Goal: Task Accomplishment & Management: Complete application form

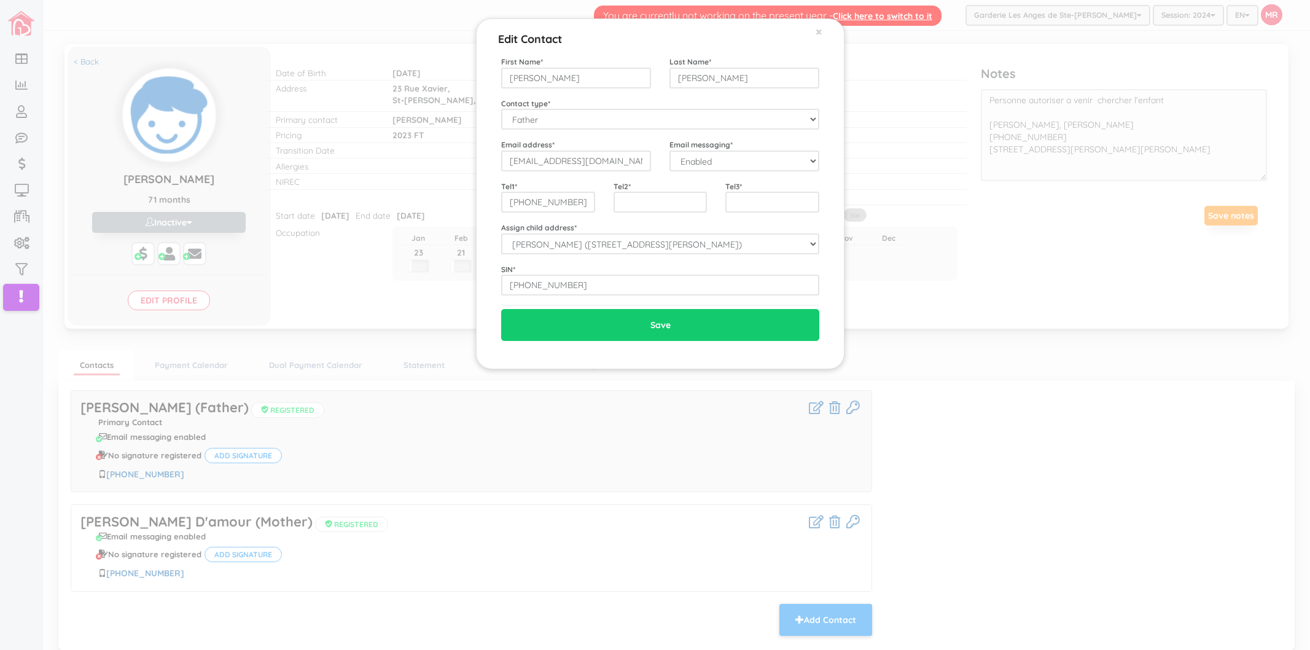
click at [314, 112] on div "Edit Contact × Close First Name * [PERSON_NAME] Last Name * [PERSON_NAME] Conta…" at bounding box center [655, 325] width 1310 height 650
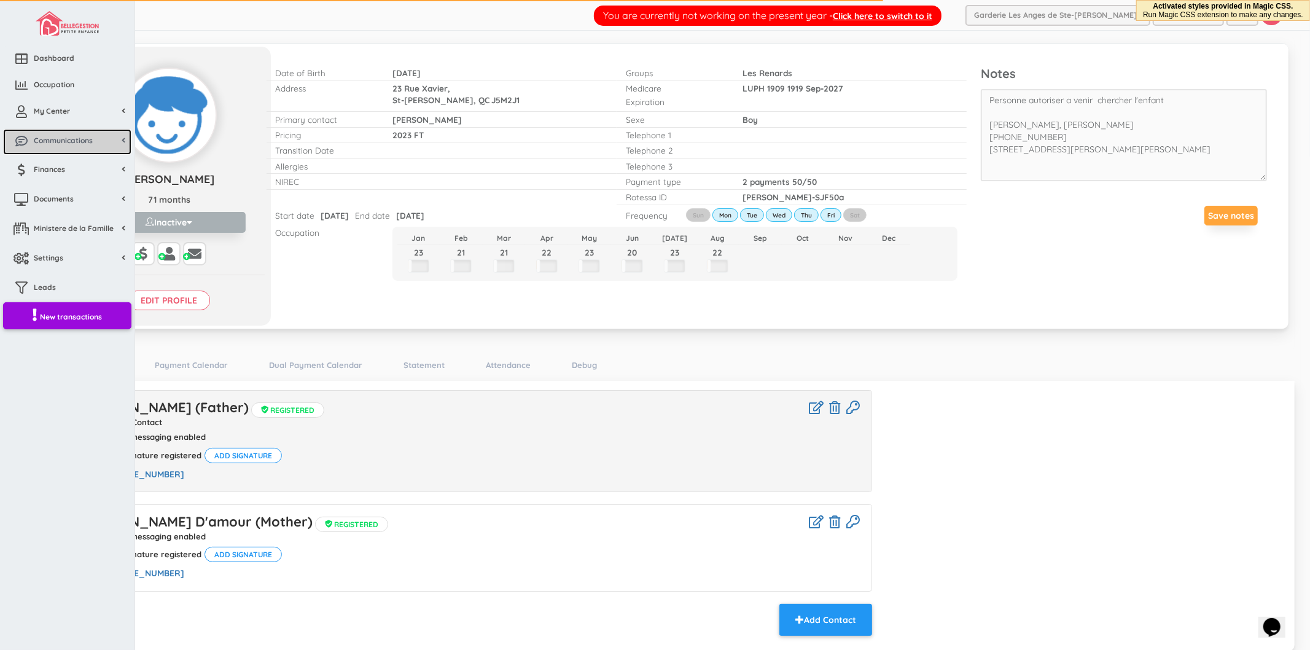
click at [45, 143] on span "Communications" at bounding box center [63, 140] width 59 height 10
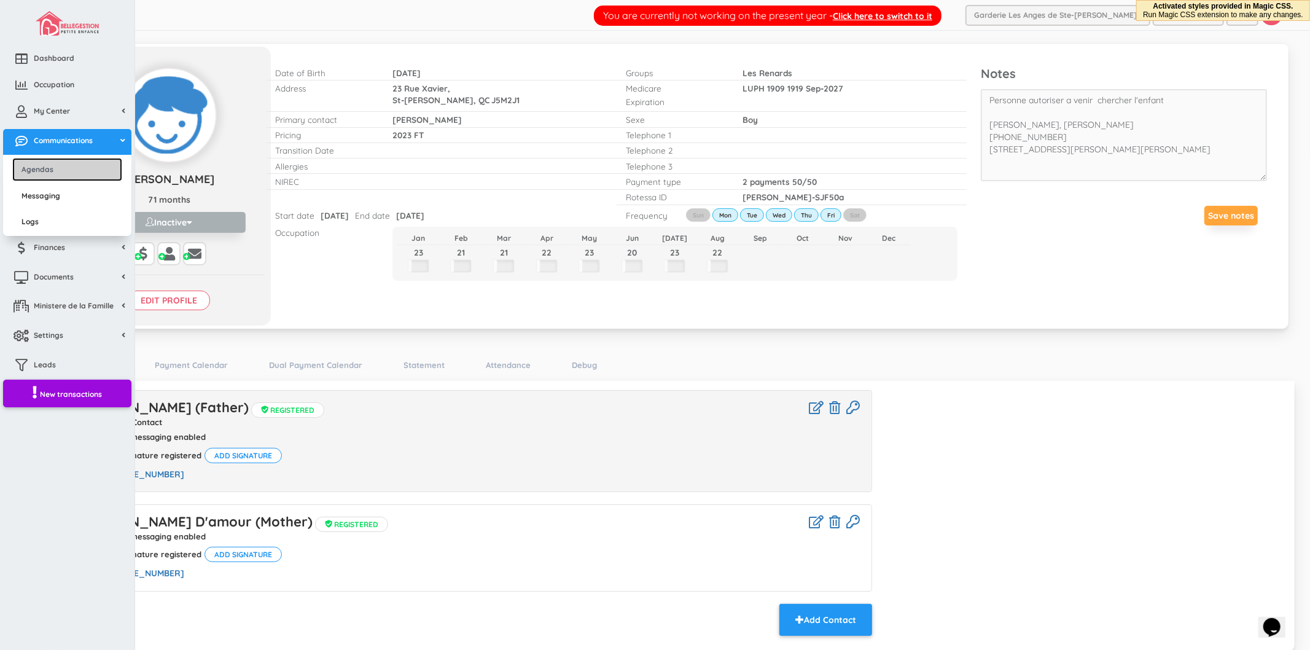
click at [58, 173] on link "Agendas" at bounding box center [67, 169] width 110 height 23
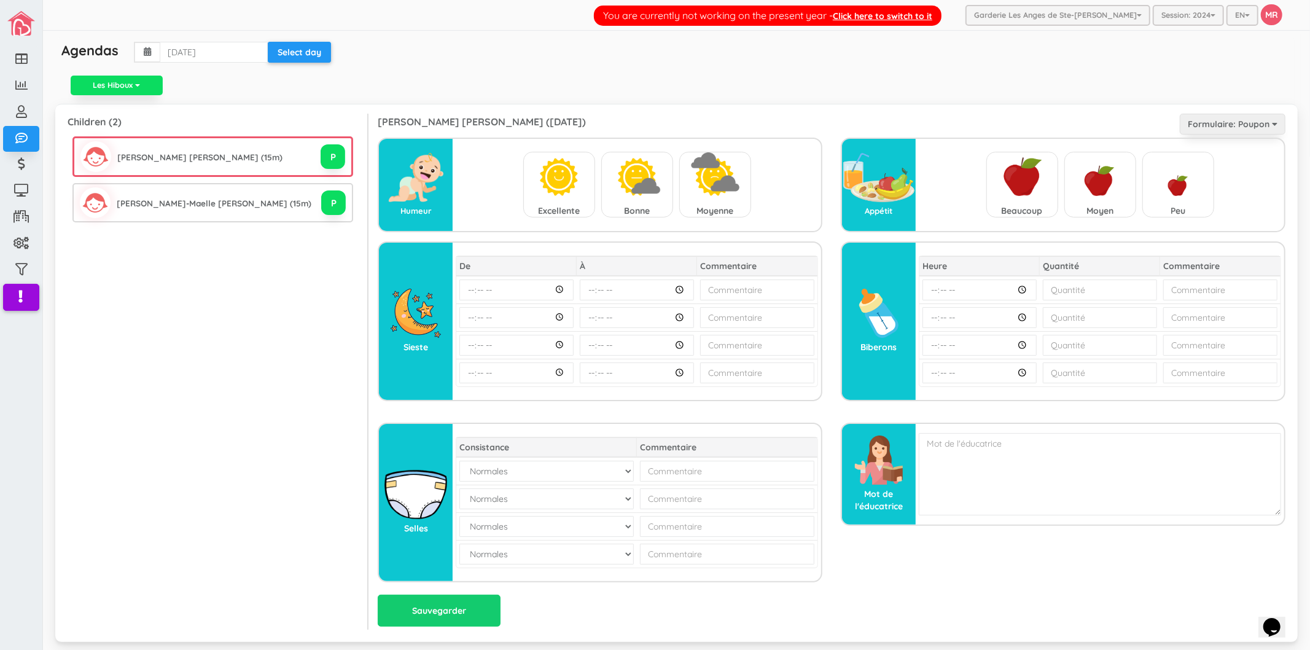
click at [694, 117] on div "Grace-Daelle Victoria Bastien (2025-08-26) Formulaire: Poupon Poupons Enfants" at bounding box center [832, 126] width 908 height 24
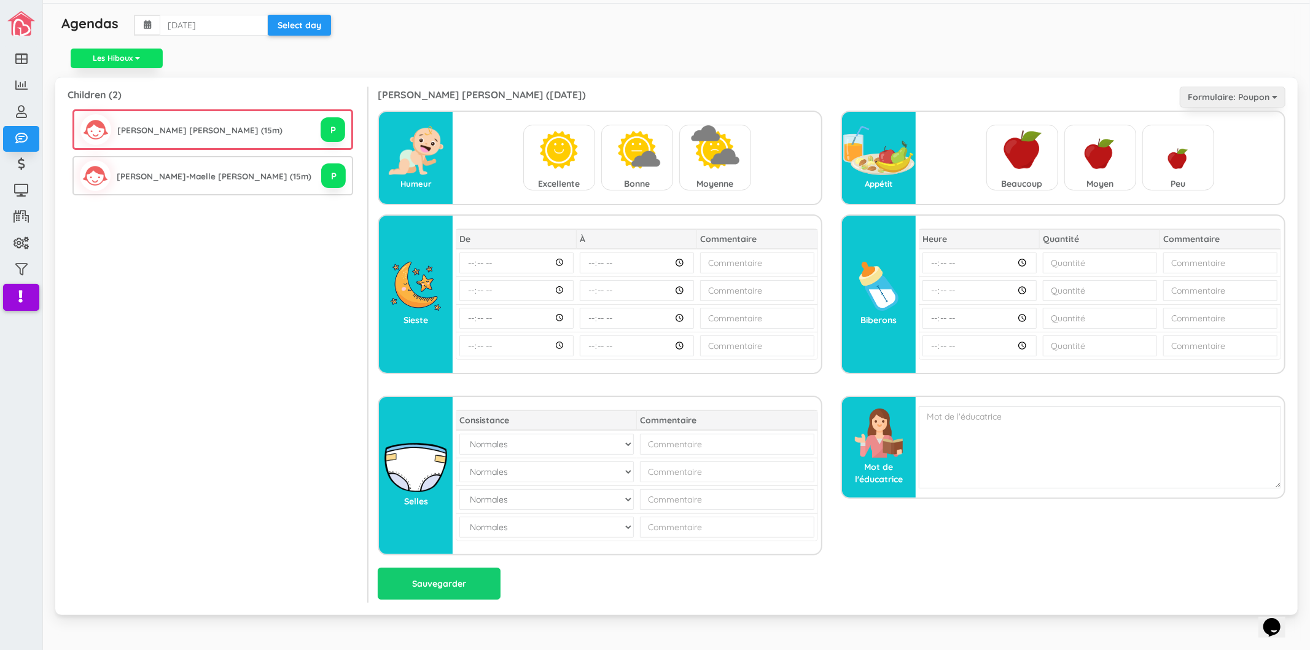
scroll to position [41, 0]
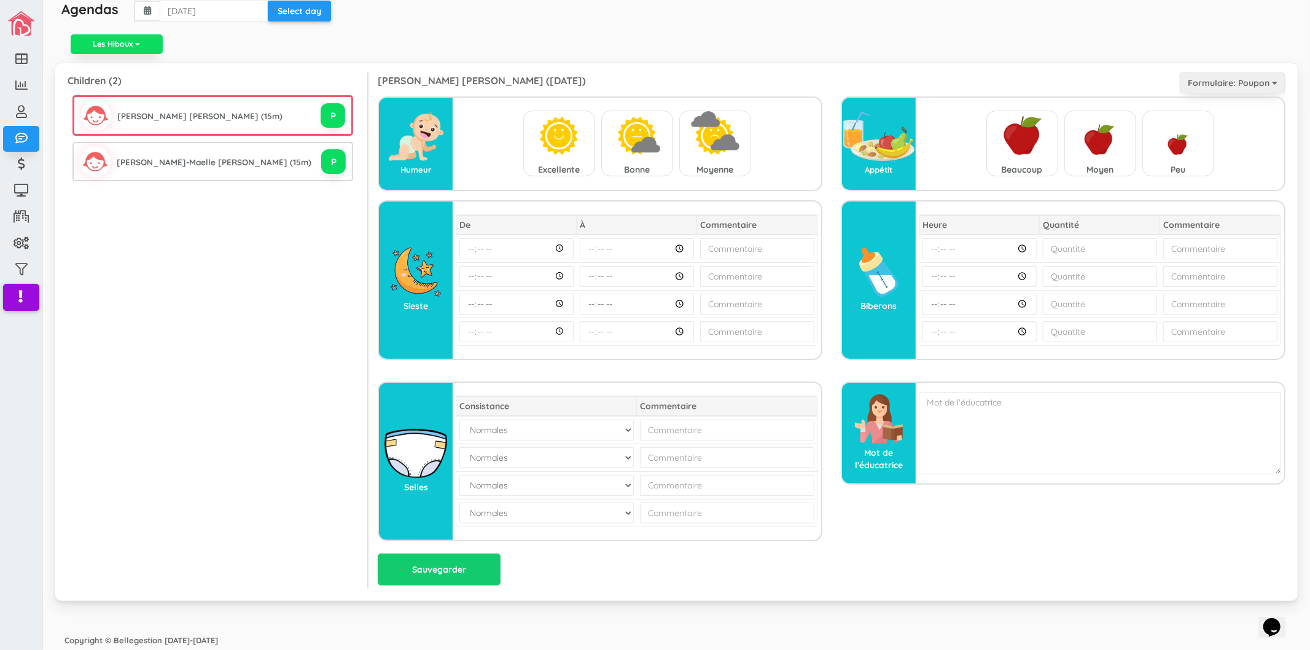
click at [574, 150] on img at bounding box center [558, 135] width 49 height 49
click at [560, 145] on input "radio" at bounding box center [559, 144] width 1 height 1
radio input "true"
click at [635, 143] on img at bounding box center [636, 135] width 49 height 49
click at [637, 144] on input "radio" at bounding box center [637, 144] width 1 height 1
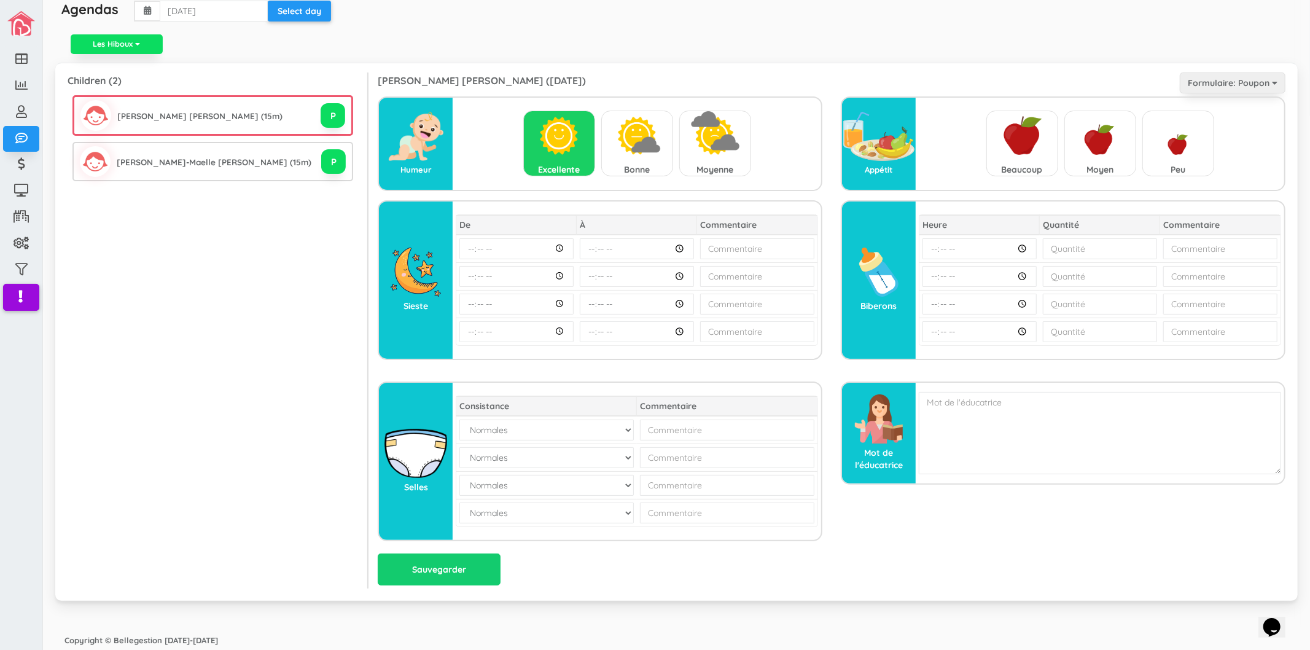
radio input "true"
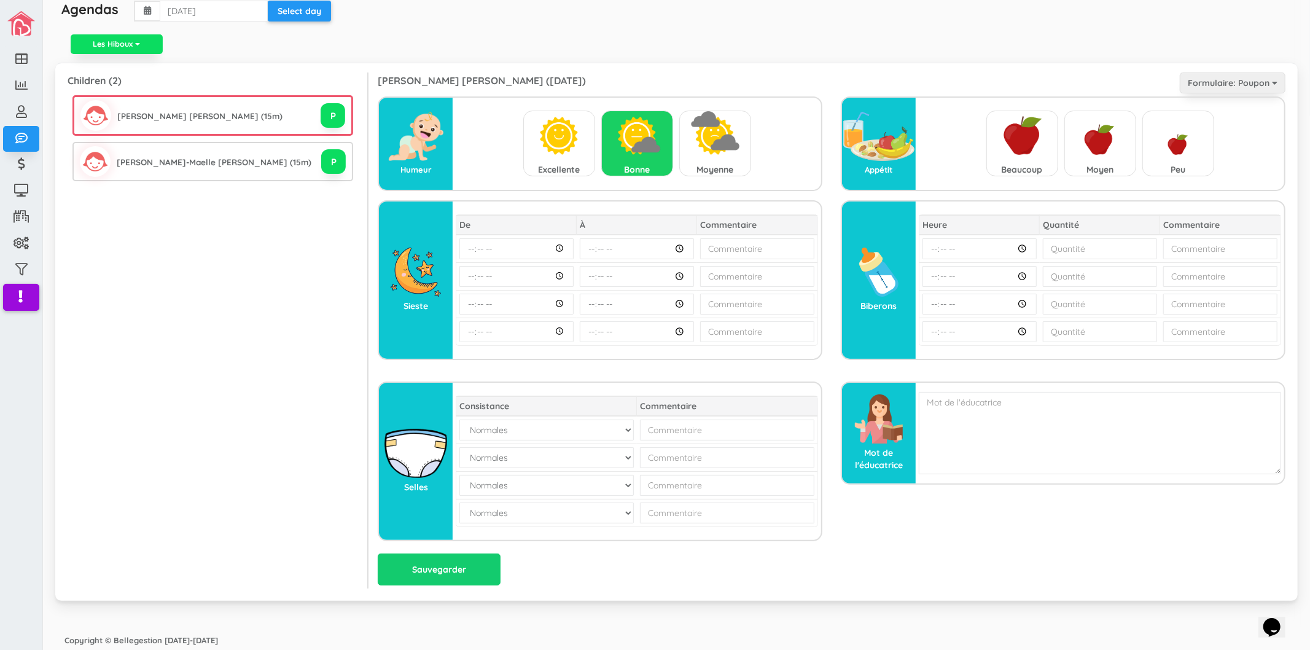
click at [568, 141] on img at bounding box center [558, 135] width 49 height 49
click at [560, 144] on input "radio" at bounding box center [559, 144] width 1 height 1
radio input "true"
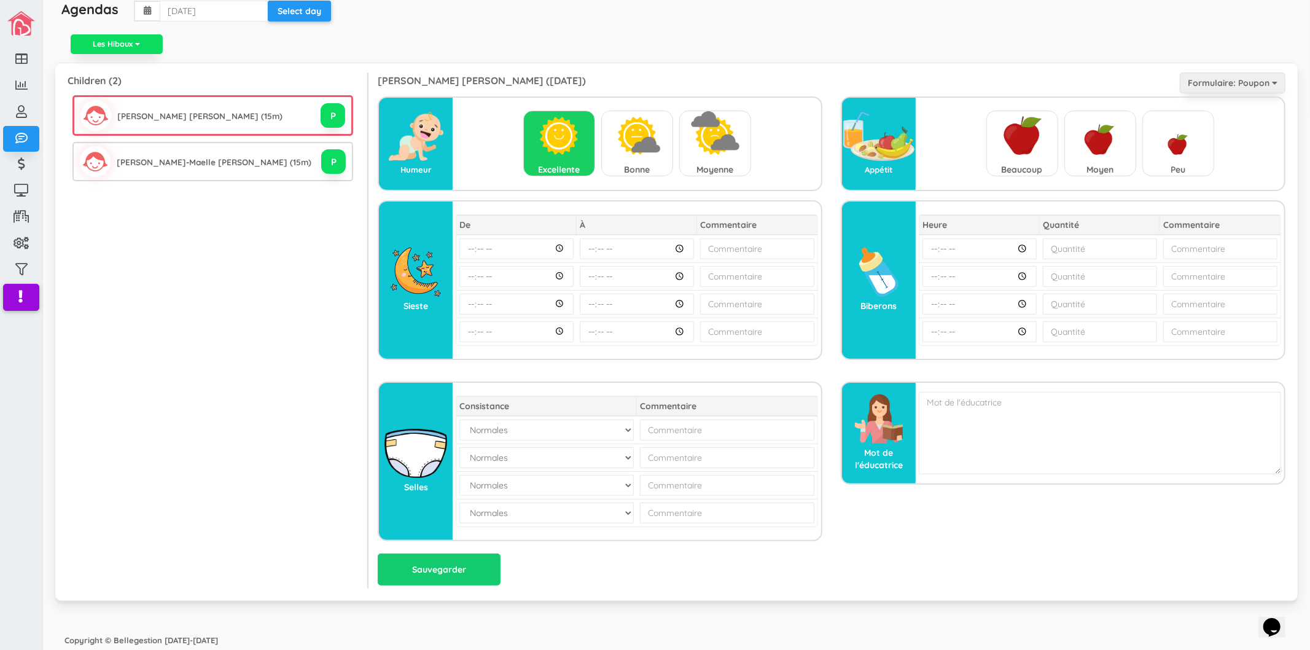
click at [629, 138] on img at bounding box center [636, 135] width 49 height 49
click at [637, 144] on input "radio" at bounding box center [637, 144] width 1 height 1
radio input "true"
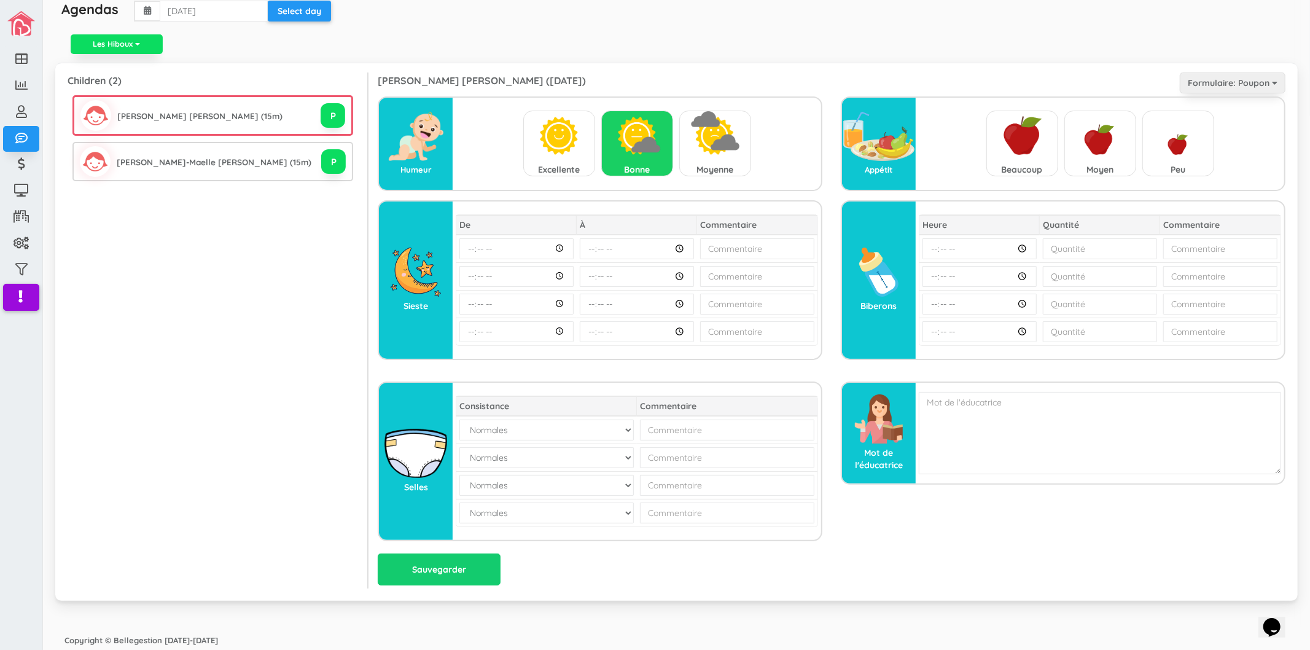
click at [701, 140] on img at bounding box center [714, 135] width 49 height 49
click at [715, 144] on input "radio" at bounding box center [715, 144] width 1 height 1
radio input "true"
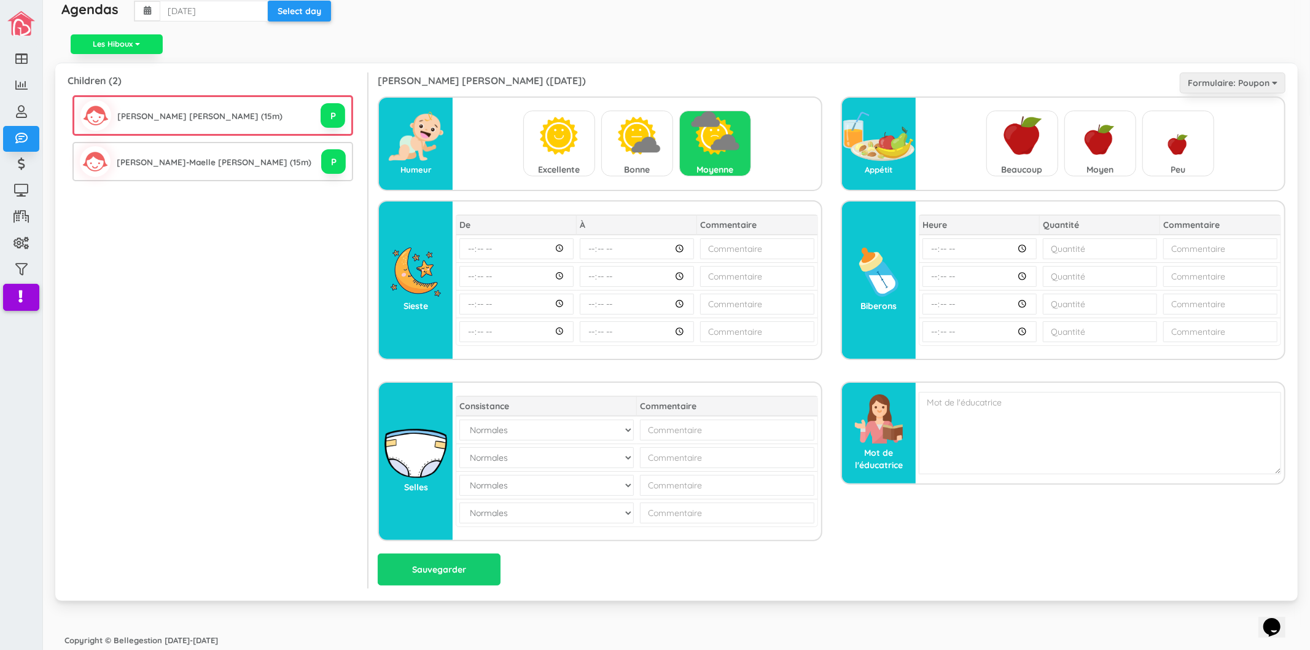
click at [1022, 155] on img at bounding box center [1022, 135] width 49 height 49
click at [1022, 145] on input "radio" at bounding box center [1022, 144] width 1 height 1
radio input "true"
click at [1076, 149] on img at bounding box center [1100, 135] width 49 height 49
click at [1100, 145] on input "radio" at bounding box center [1100, 144] width 1 height 1
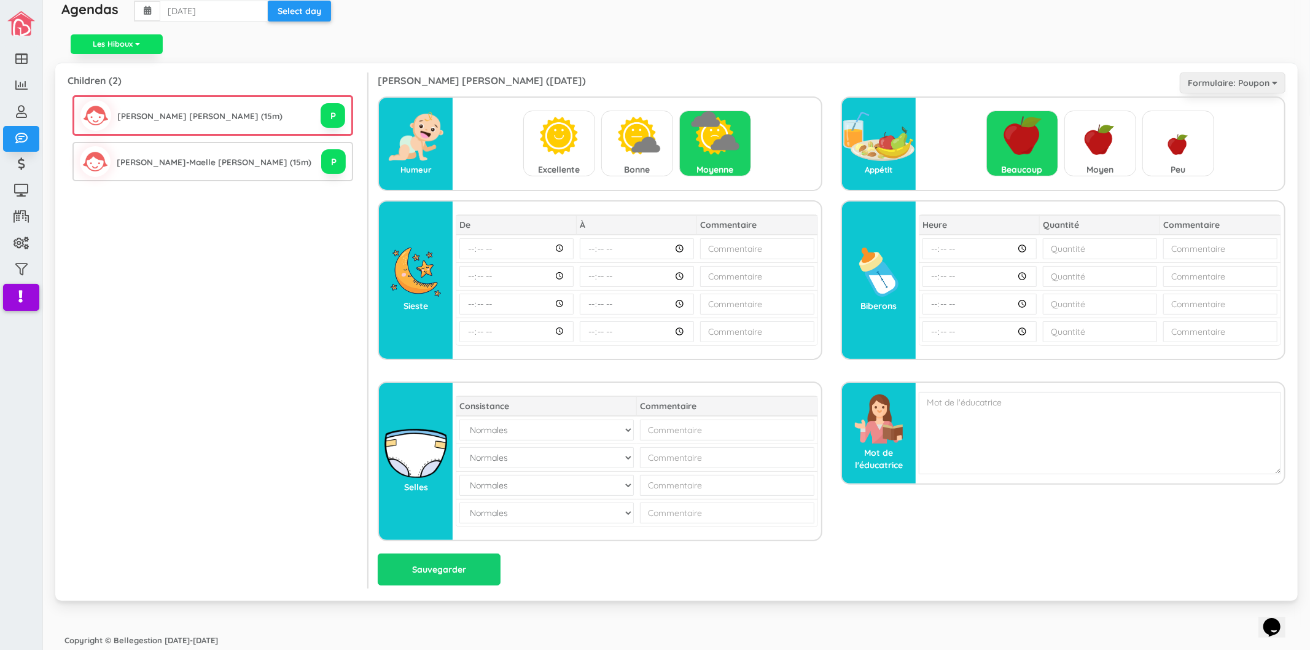
radio input "true"
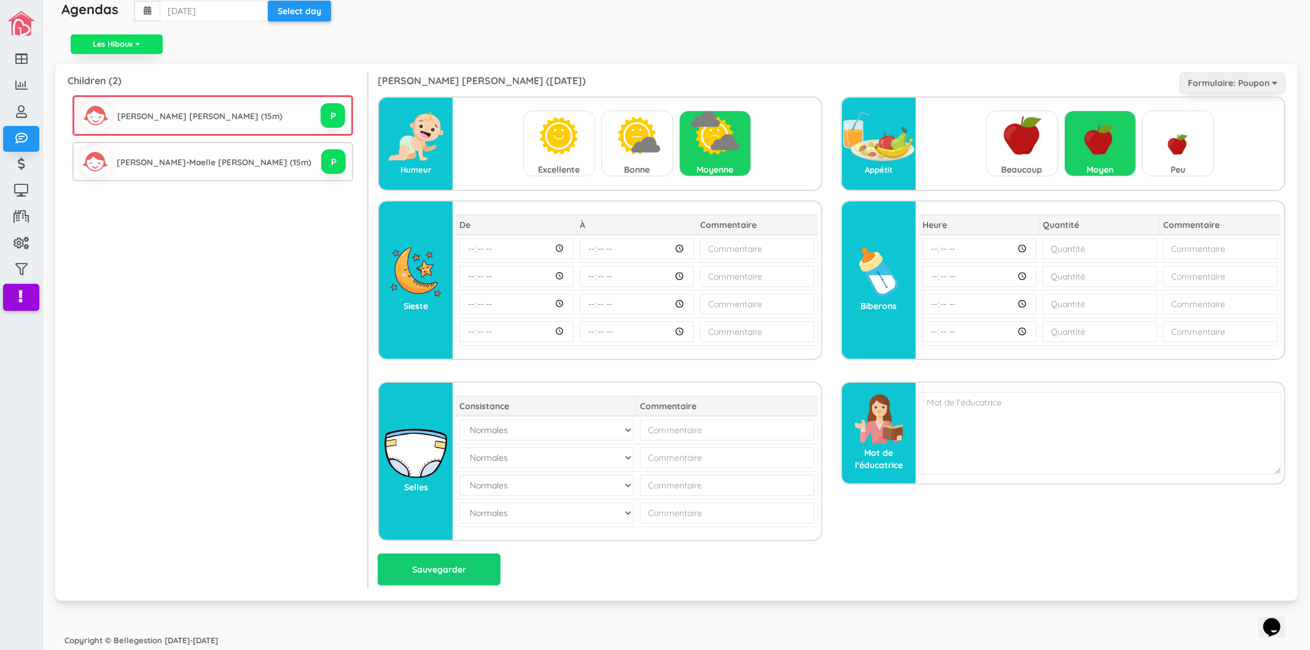
click at [1173, 145] on img at bounding box center [1178, 135] width 49 height 49
click at [1178, 145] on input "radio" at bounding box center [1178, 144] width 1 height 1
radio input "true"
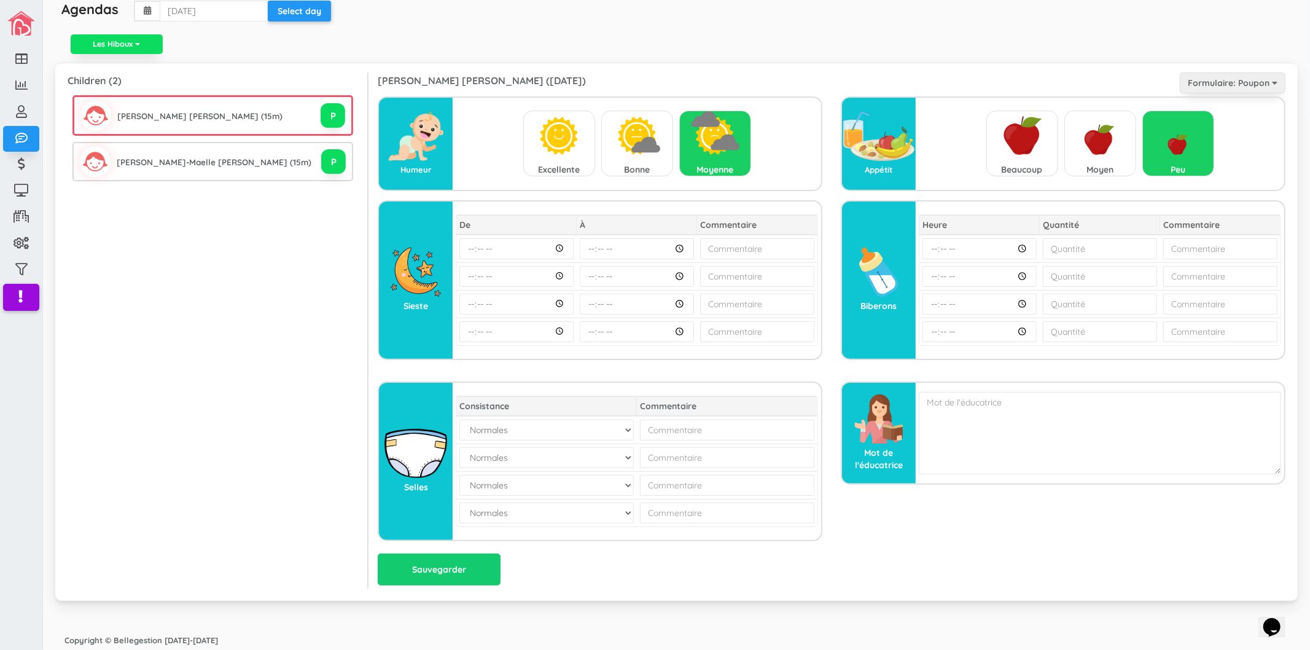
click at [898, 480] on div "Mot de l'éducatrice" at bounding box center [879, 433] width 74 height 101
click at [917, 57] on ul "Les Hiboux Les Hiboux Les Loups Les Castors Les Tortues Les Lapins Les Ours Les…" at bounding box center [676, 45] width 1243 height 34
click at [1205, 75] on button "Formulaire: Poupon" at bounding box center [1233, 82] width 106 height 21
click at [1214, 133] on link "Enfants" at bounding box center [1233, 136] width 101 height 19
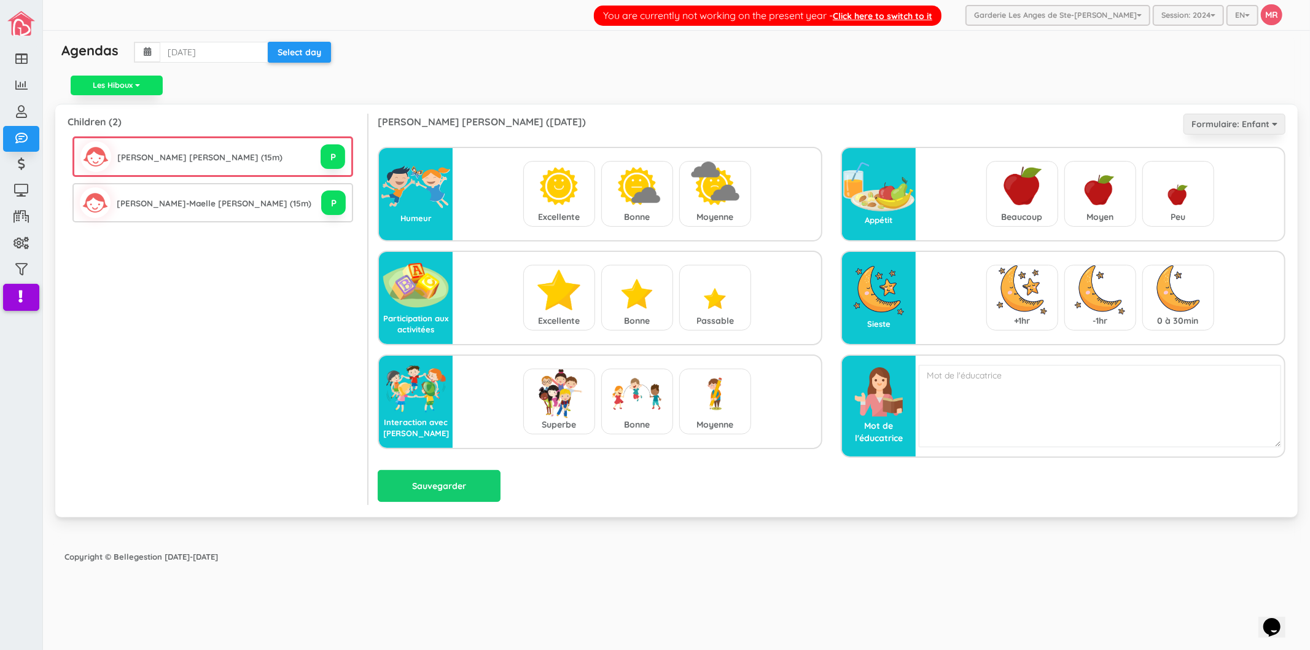
click at [654, 106] on div "Children ( 2 ) Grace-Daelle Victoria Bastien (15m) P P Joyce-Maelle Benedicte B…" at bounding box center [676, 310] width 1243 height 413
click at [1255, 130] on button "Formulaire: Enfant" at bounding box center [1235, 124] width 102 height 21
click at [1245, 143] on link "Poupons" at bounding box center [1234, 150] width 97 height 19
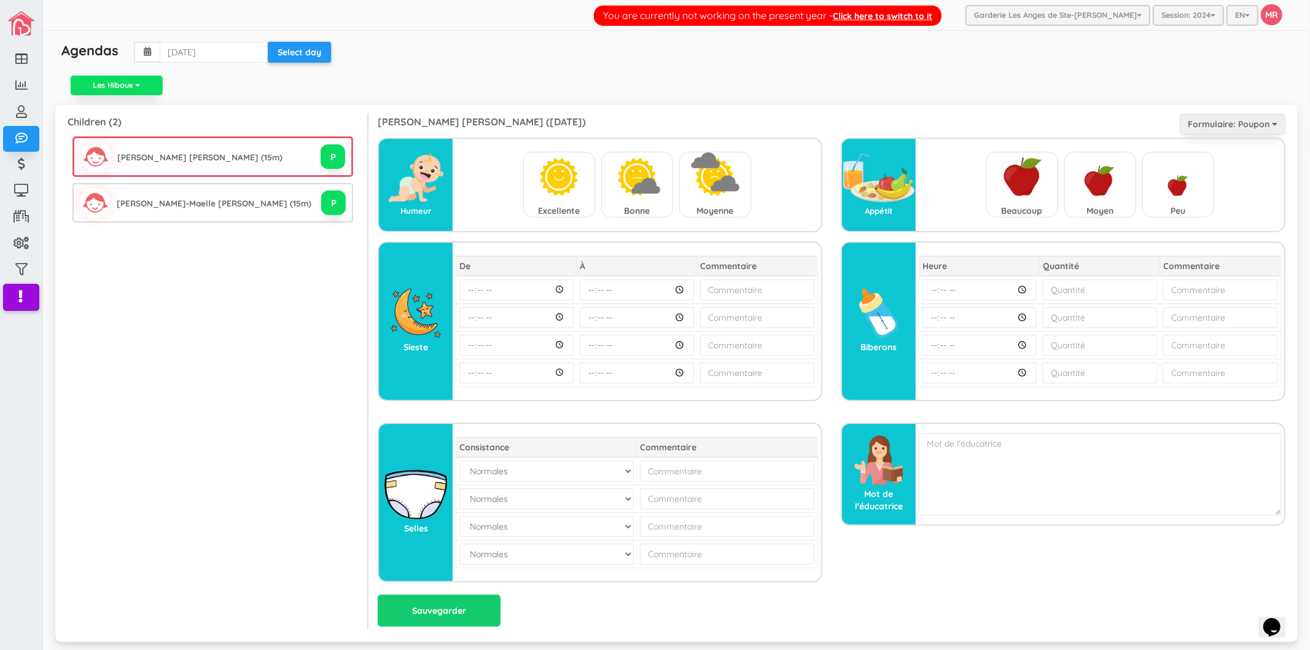
click at [1003, 77] on ul "Les Hiboux Les Hiboux Les Loups Les Castors Les Tortues Les Lapins Les Ours Les…" at bounding box center [676, 86] width 1243 height 34
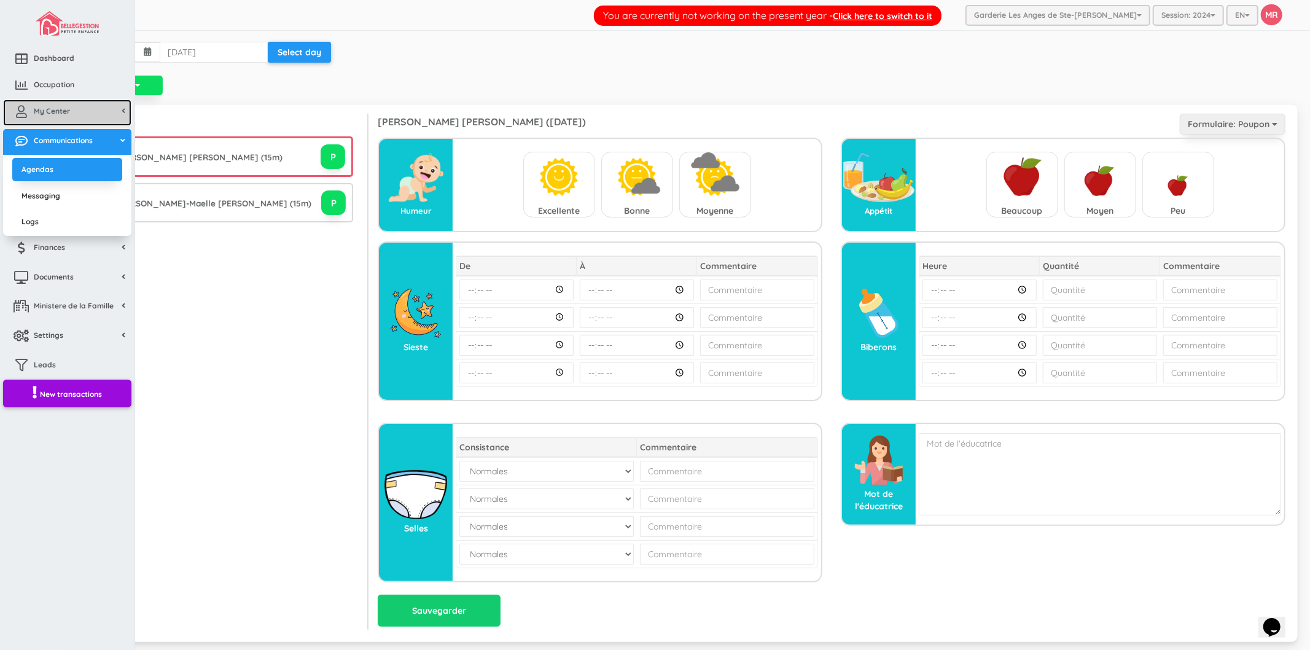
click at [31, 120] on link "My Center" at bounding box center [67, 113] width 128 height 26
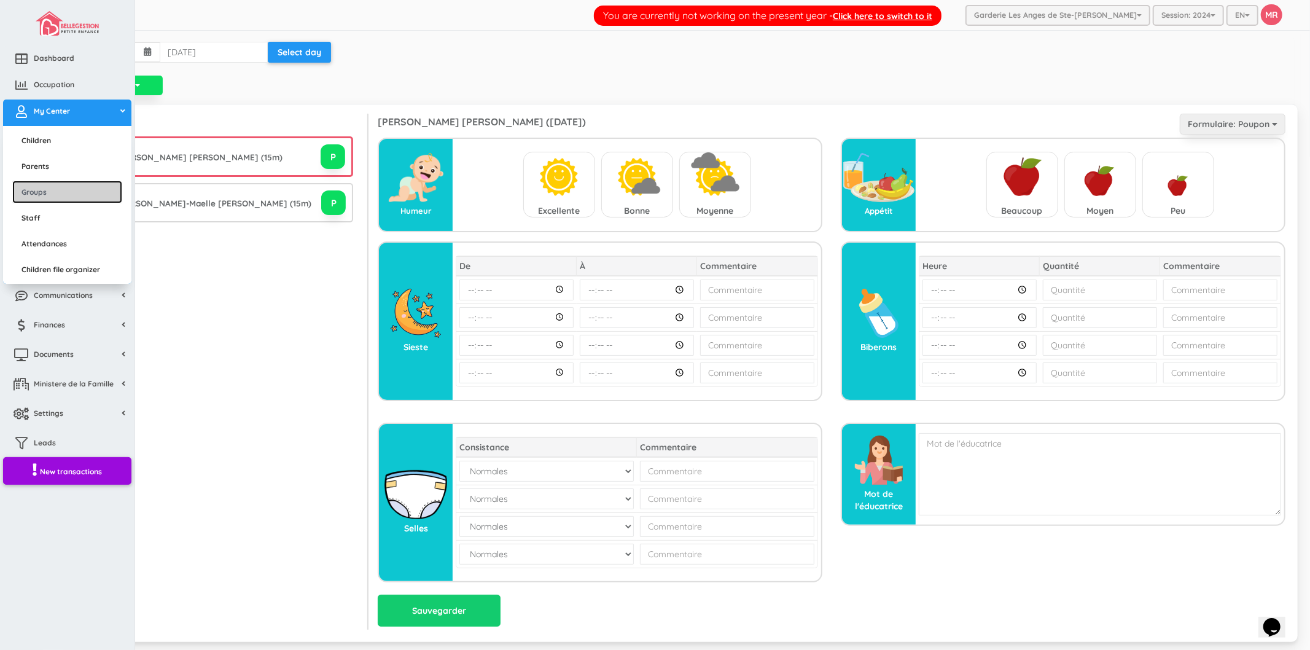
click at [50, 186] on link "Groups" at bounding box center [67, 192] width 110 height 23
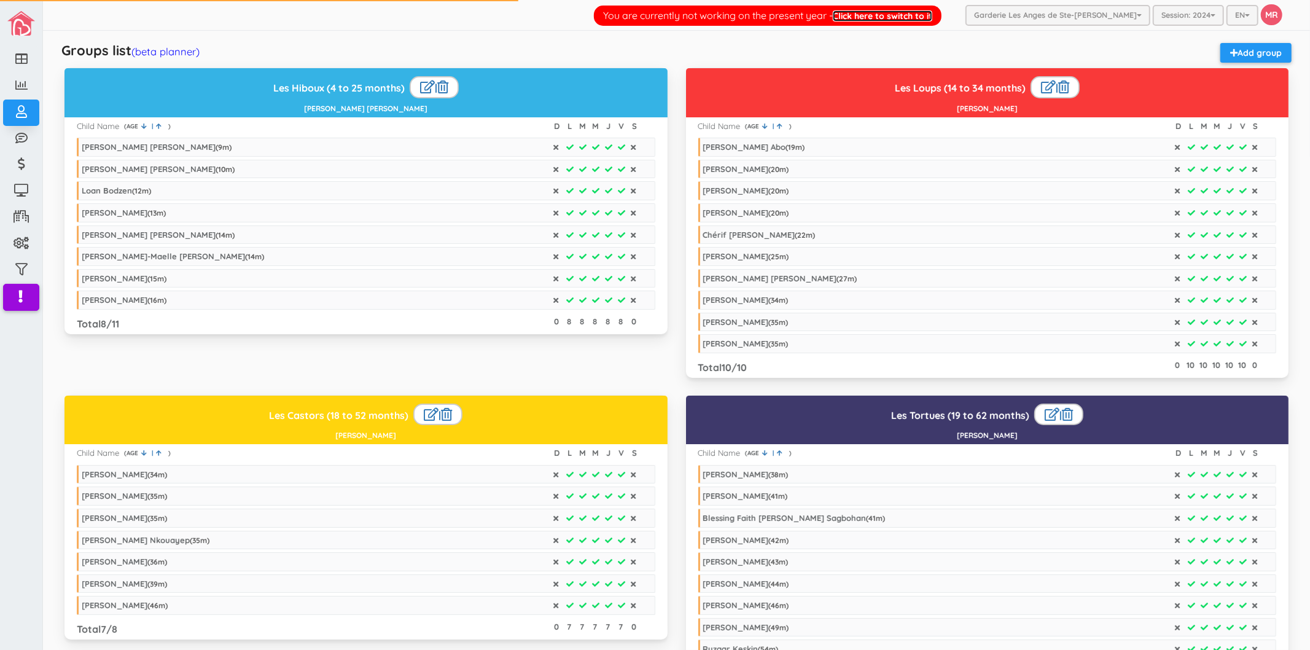
click at [932, 14] on link "Click here to switch to it" at bounding box center [883, 15] width 100 height 11
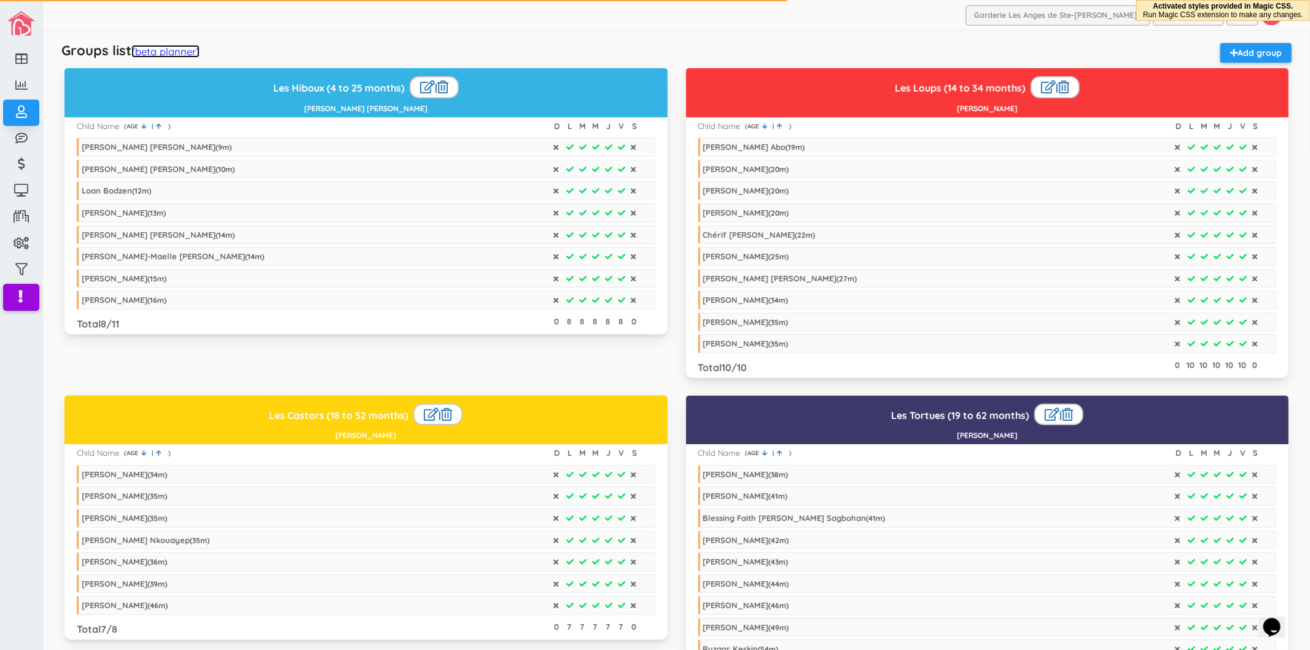
click at [146, 54] on link "(beta planner)" at bounding box center [165, 51] width 68 height 13
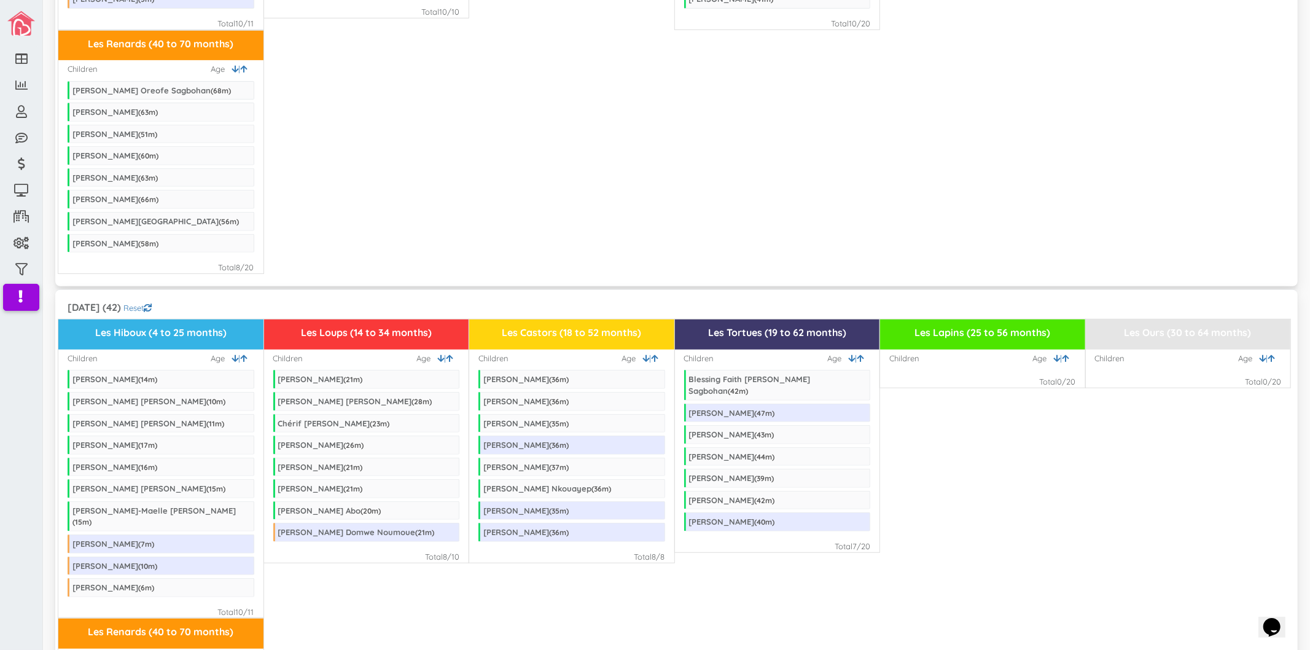
scroll to position [341, 0]
